Goal: Communication & Community: Answer question/provide support

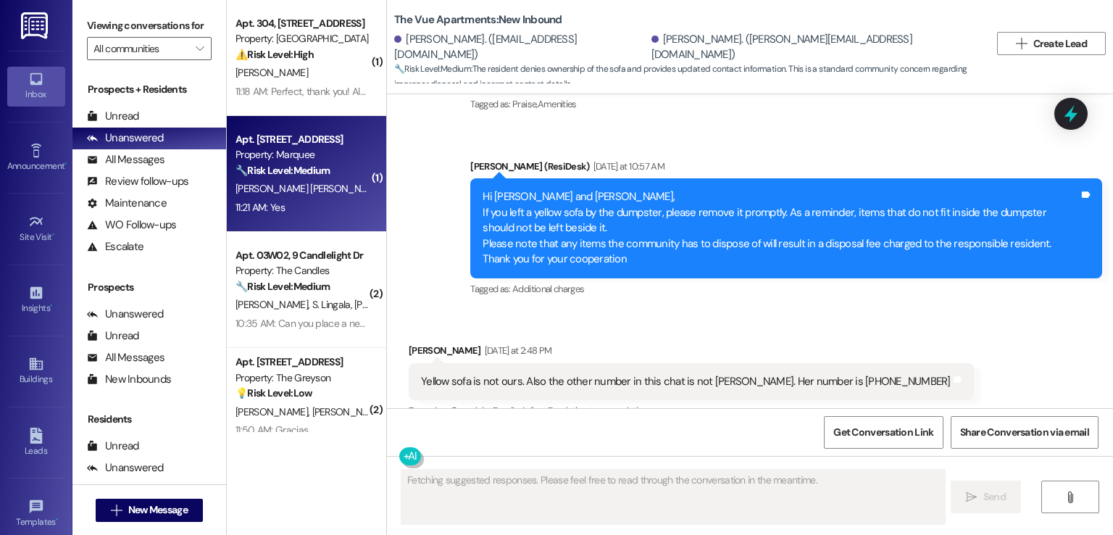
scroll to position [1861, 0]
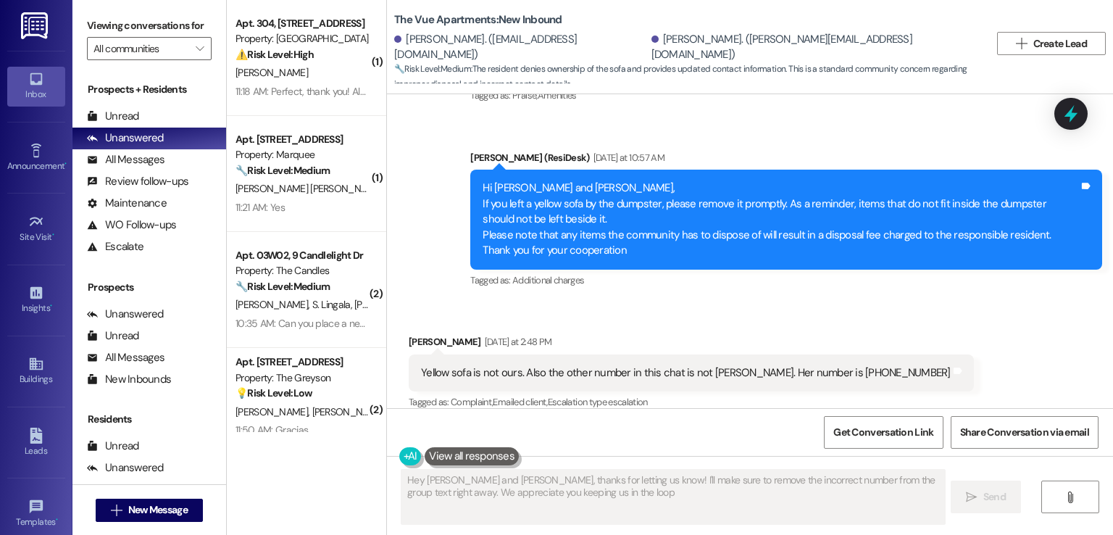
type textarea "Hey [PERSON_NAME] and [PERSON_NAME], thanks for letting us know! I'll make sure…"
drag, startPoint x: 602, startPoint y: 48, endPoint x: 475, endPoint y: 50, distance: 126.8
click at [475, 50] on div "Lacey Mcdaniel. (laceyxmcdaniel@gmail.com)" at bounding box center [521, 47] width 254 height 31
copy div "laceyxmcdaniel@gmail.com"
